Goal: Find specific page/section: Find specific page/section

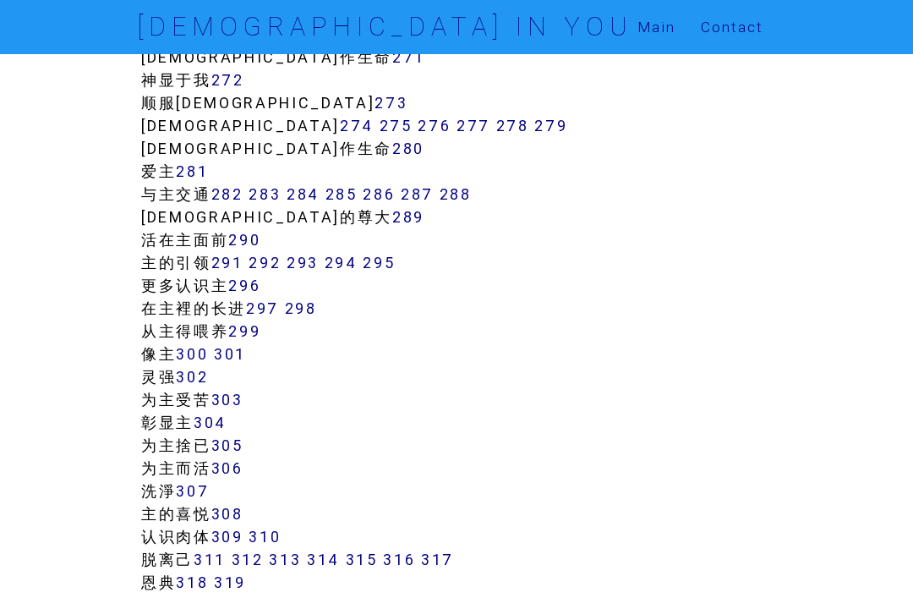
scroll to position [2464, 0]
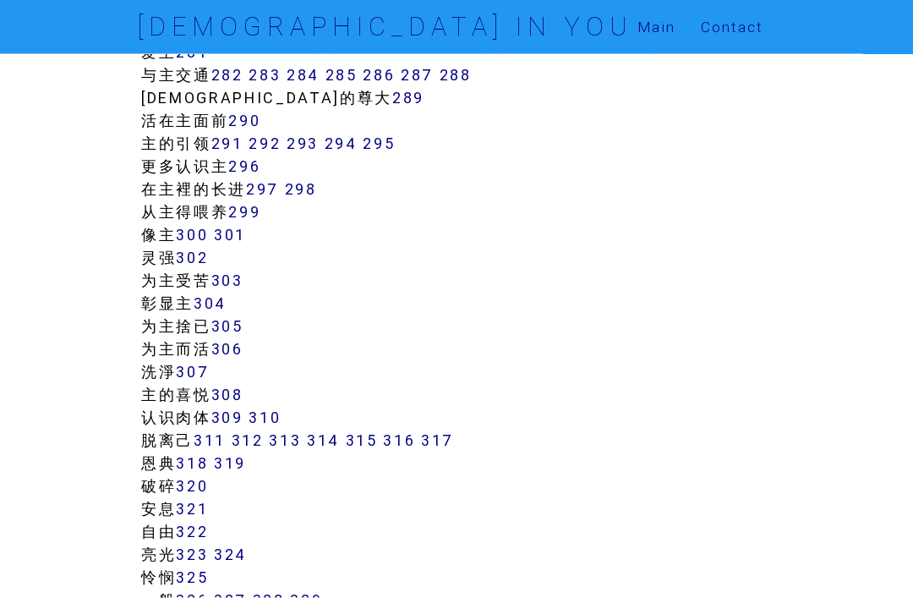
click at [333, 437] on link "314" at bounding box center [323, 439] width 33 height 19
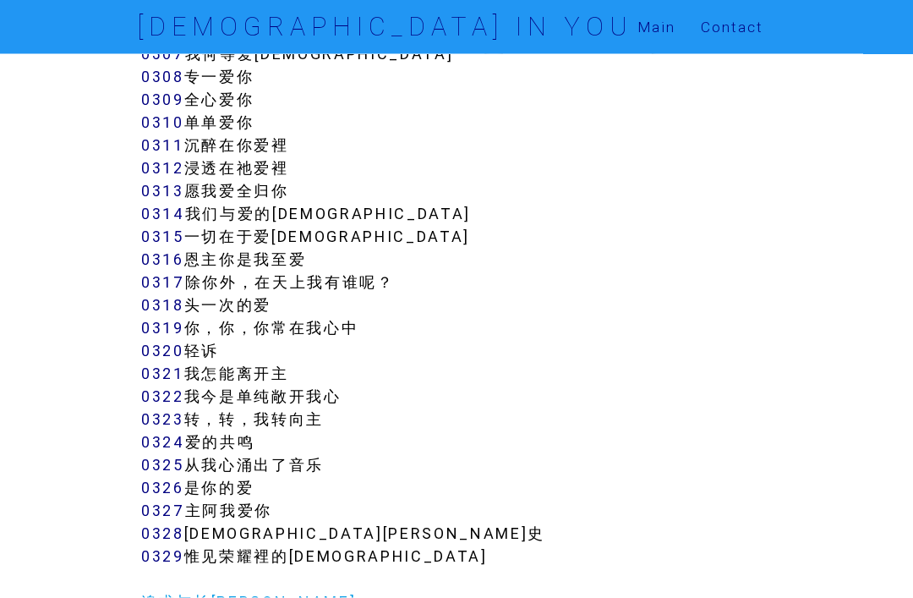
scroll to position [3149, 0]
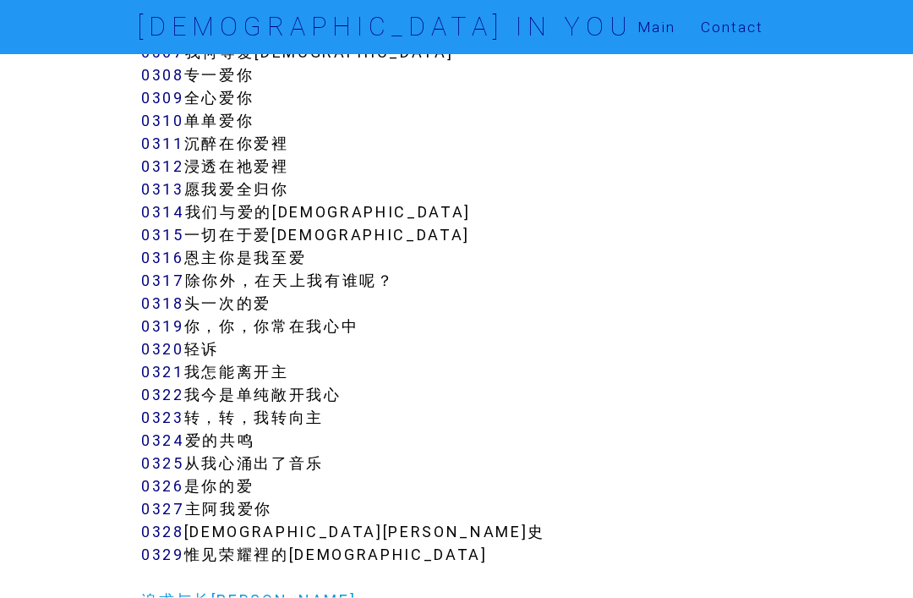
click at [178, 232] on link "0315" at bounding box center [162, 234] width 43 height 19
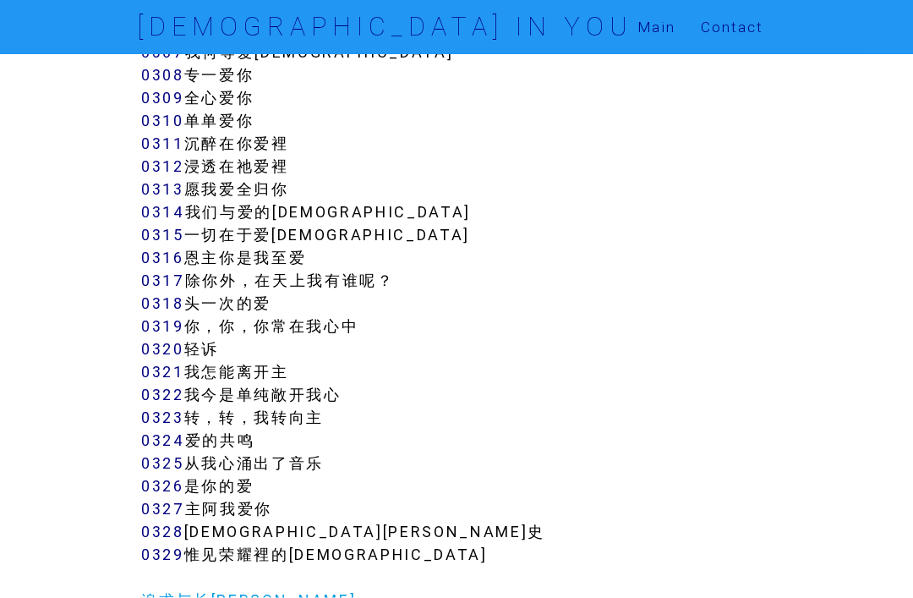
scroll to position [3204, 0]
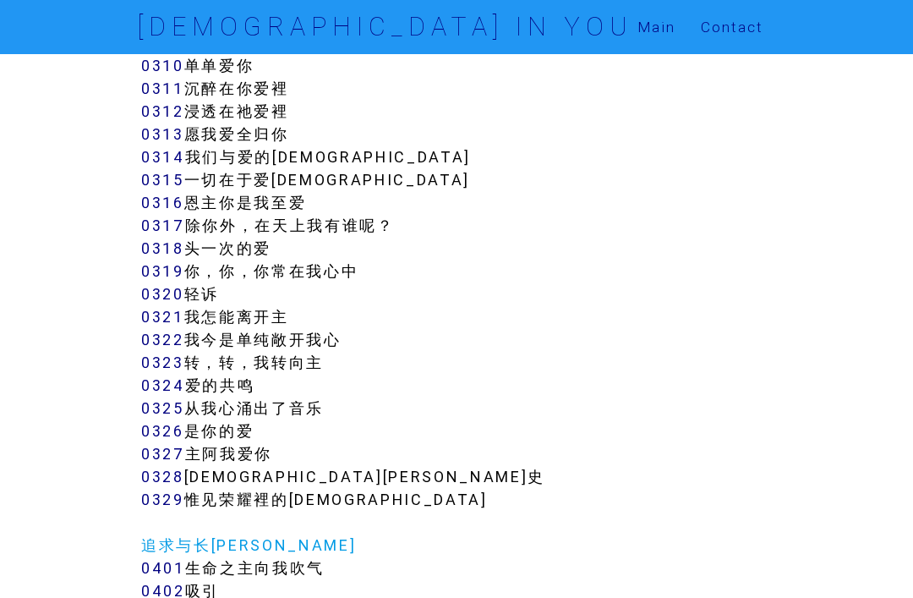
click at [177, 166] on link "0314" at bounding box center [163, 156] width 44 height 19
click at [164, 184] on link "0315" at bounding box center [162, 179] width 43 height 19
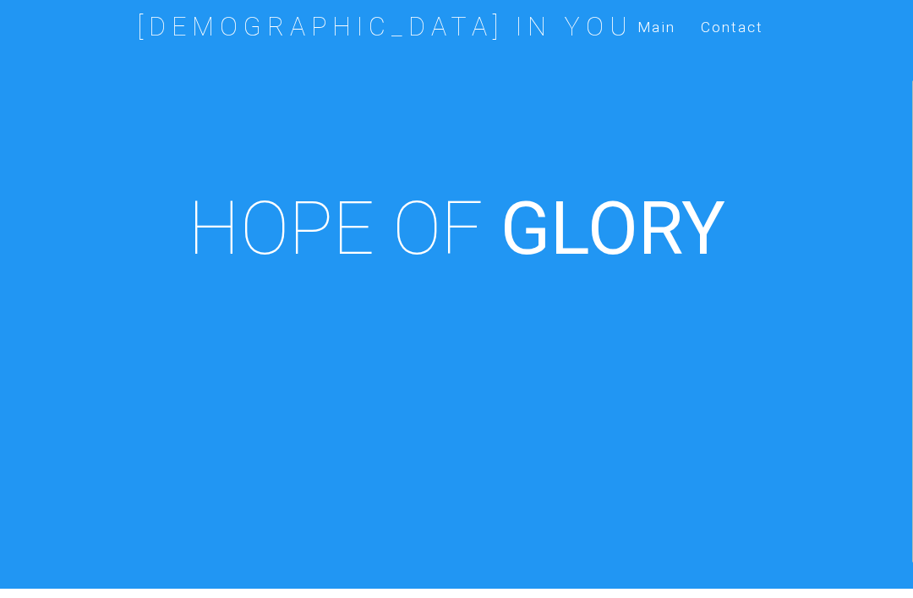
scroll to position [609, 0]
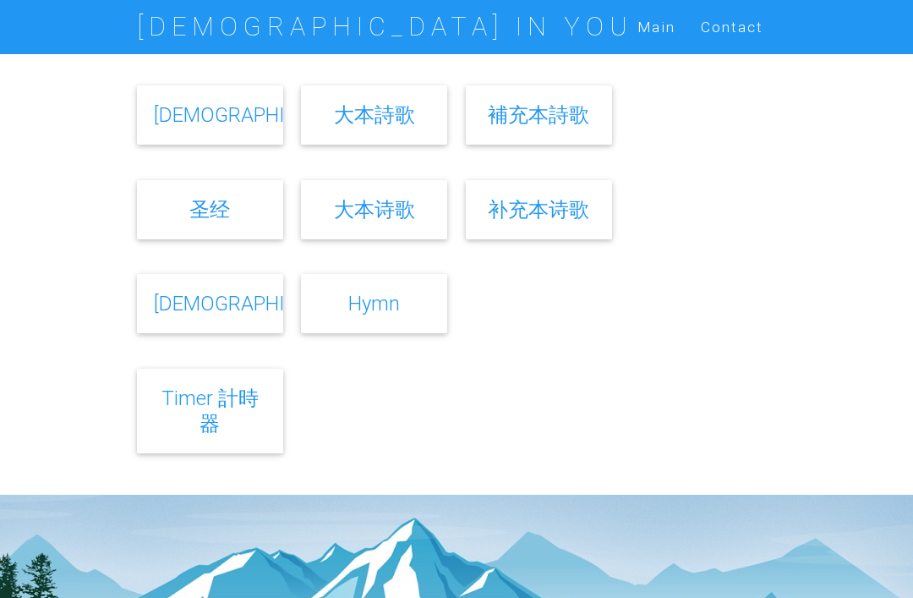
click at [525, 222] on link "补充本诗歌" at bounding box center [538, 209] width 101 height 25
